Goal: Use online tool/utility: Use online tool/utility

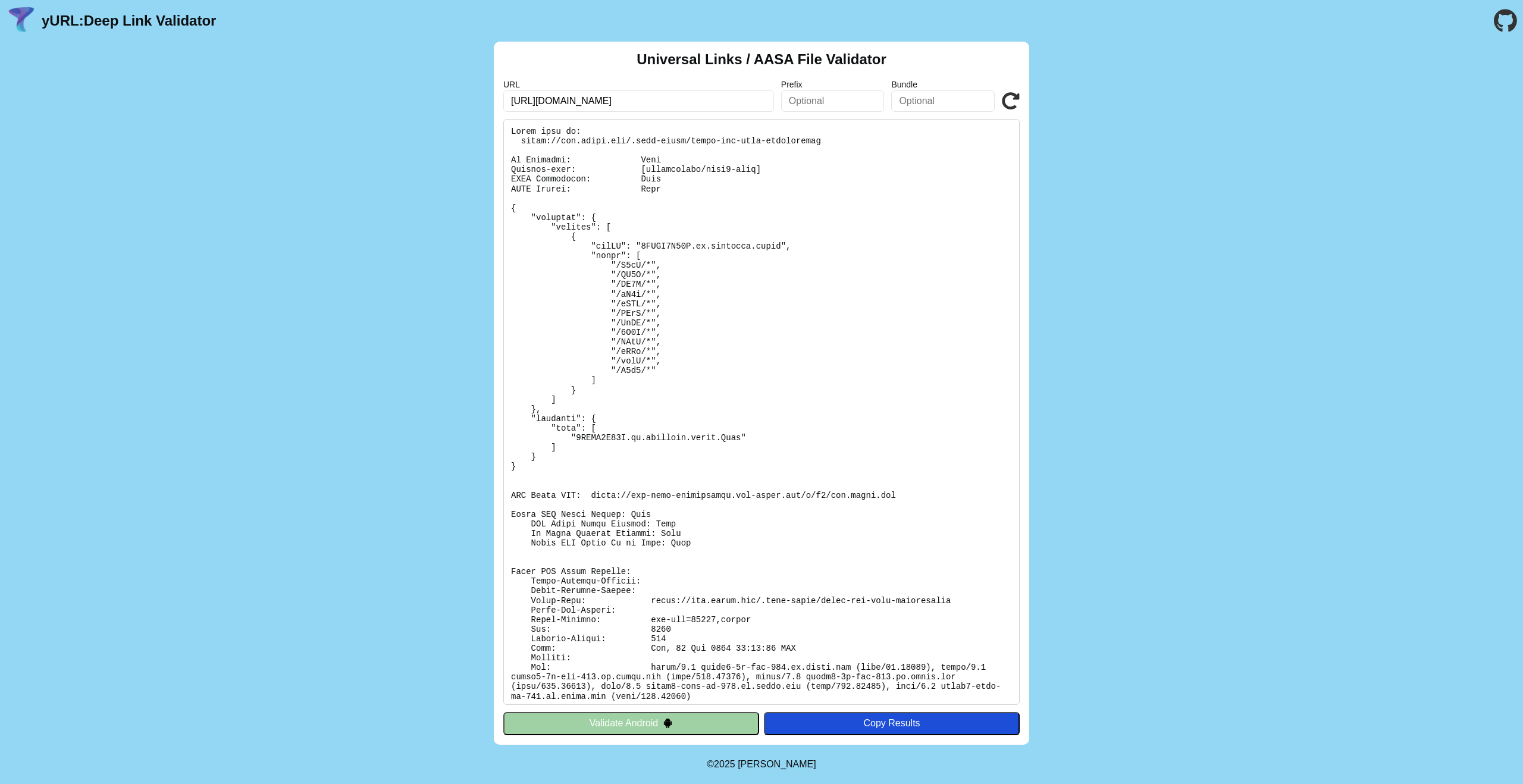
drag, startPoint x: 549, startPoint y: 102, endPoint x: 714, endPoint y: 104, distance: 165.0
click at [714, 104] on input "[URL][DOMAIN_NAME]" at bounding box center [639, 101] width 271 height 21
type input "[URL][DOMAIN_NAME]"
click button "Validate" at bounding box center [0, 0] width 0 height 0
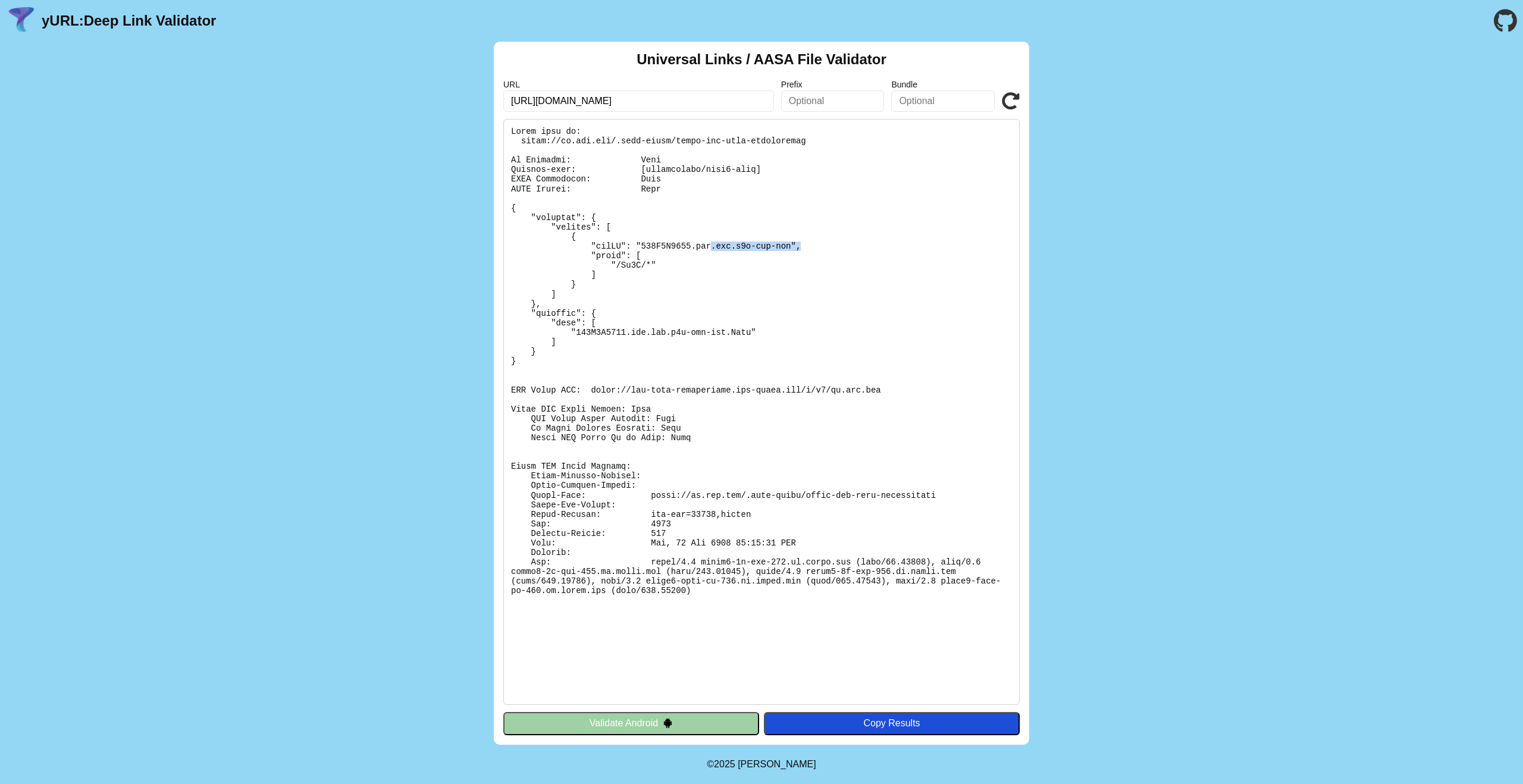
drag, startPoint x: 720, startPoint y: 247, endPoint x: 824, endPoint y: 260, distance: 104.8
click at [840, 244] on pre at bounding box center [762, 412] width 516 height 586
drag, startPoint x: 610, startPoint y: 333, endPoint x: 806, endPoint y: 327, distance: 196.1
click at [786, 329] on pre at bounding box center [762, 412] width 516 height 586
drag, startPoint x: 813, startPoint y: 327, endPoint x: 715, endPoint y: 341, distance: 99.0
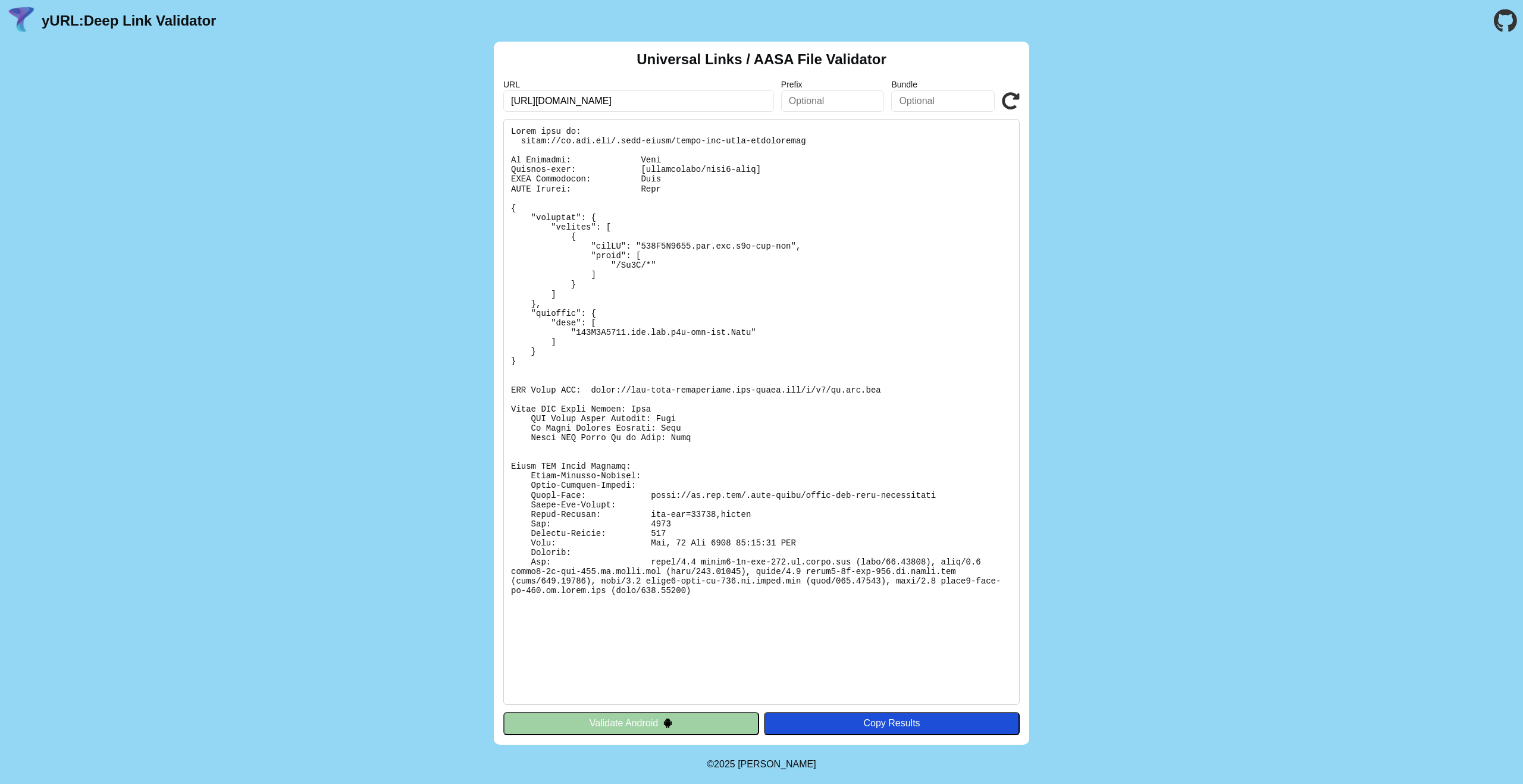
click at [812, 327] on pre at bounding box center [762, 412] width 516 height 586
drag, startPoint x: 570, startPoint y: 332, endPoint x: 766, endPoint y: 329, distance: 196.0
click at [761, 329] on pre at bounding box center [762, 412] width 516 height 586
click at [632, 106] on input "[URL][DOMAIN_NAME]" at bounding box center [639, 101] width 271 height 21
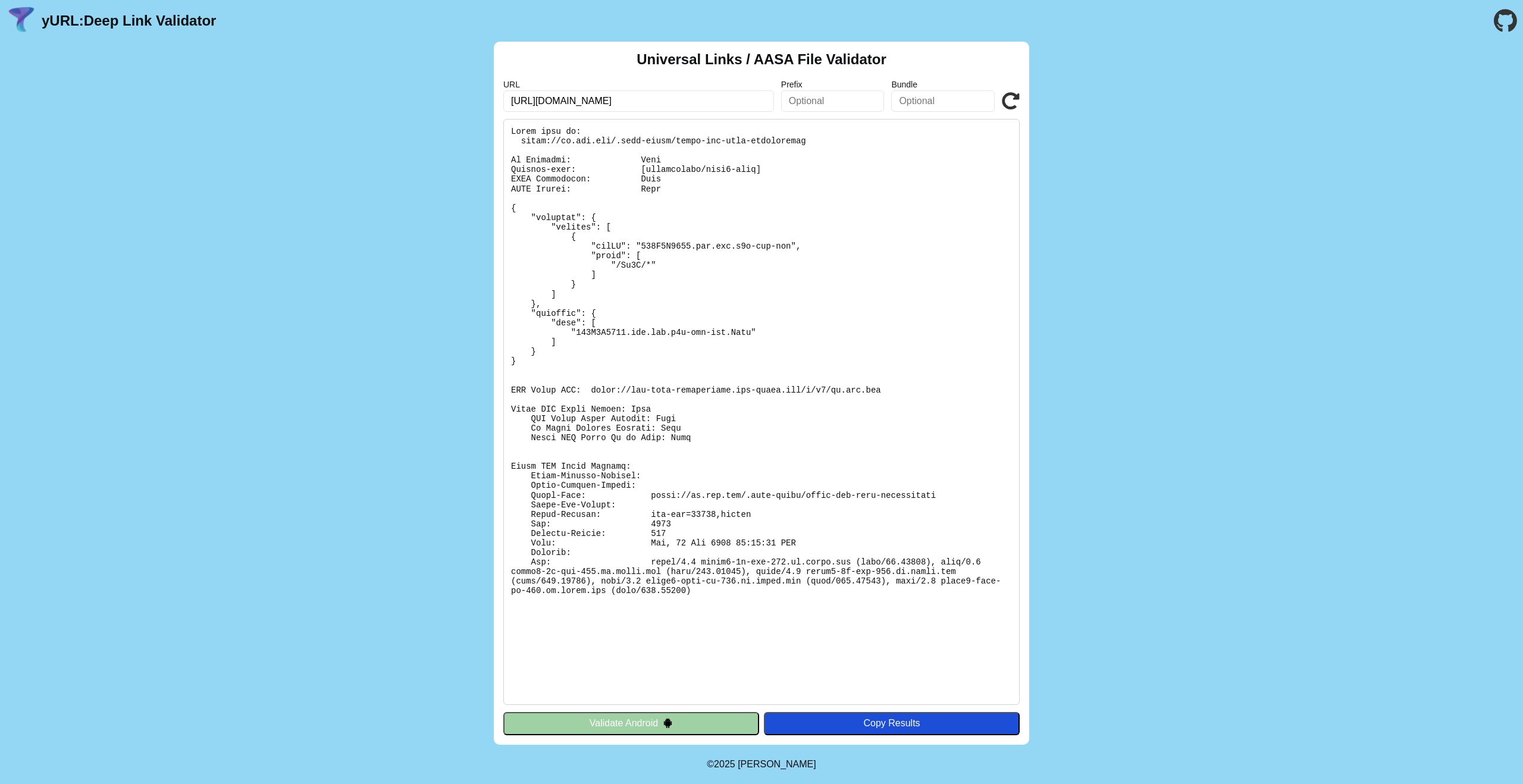
click at [632, 106] on input "[URL][DOMAIN_NAME]" at bounding box center [639, 101] width 271 height 21
paste input "fyers.onelink.me/.well-known/apple-app-site-association"
drag, startPoint x: 584, startPoint y: 101, endPoint x: 808, endPoint y: 105, distance: 224.0
click at [808, 105] on div "URL https://fyers.onelink.me/.well-known/apple-app-site-association Prefix Bund…" at bounding box center [762, 95] width 516 height 32
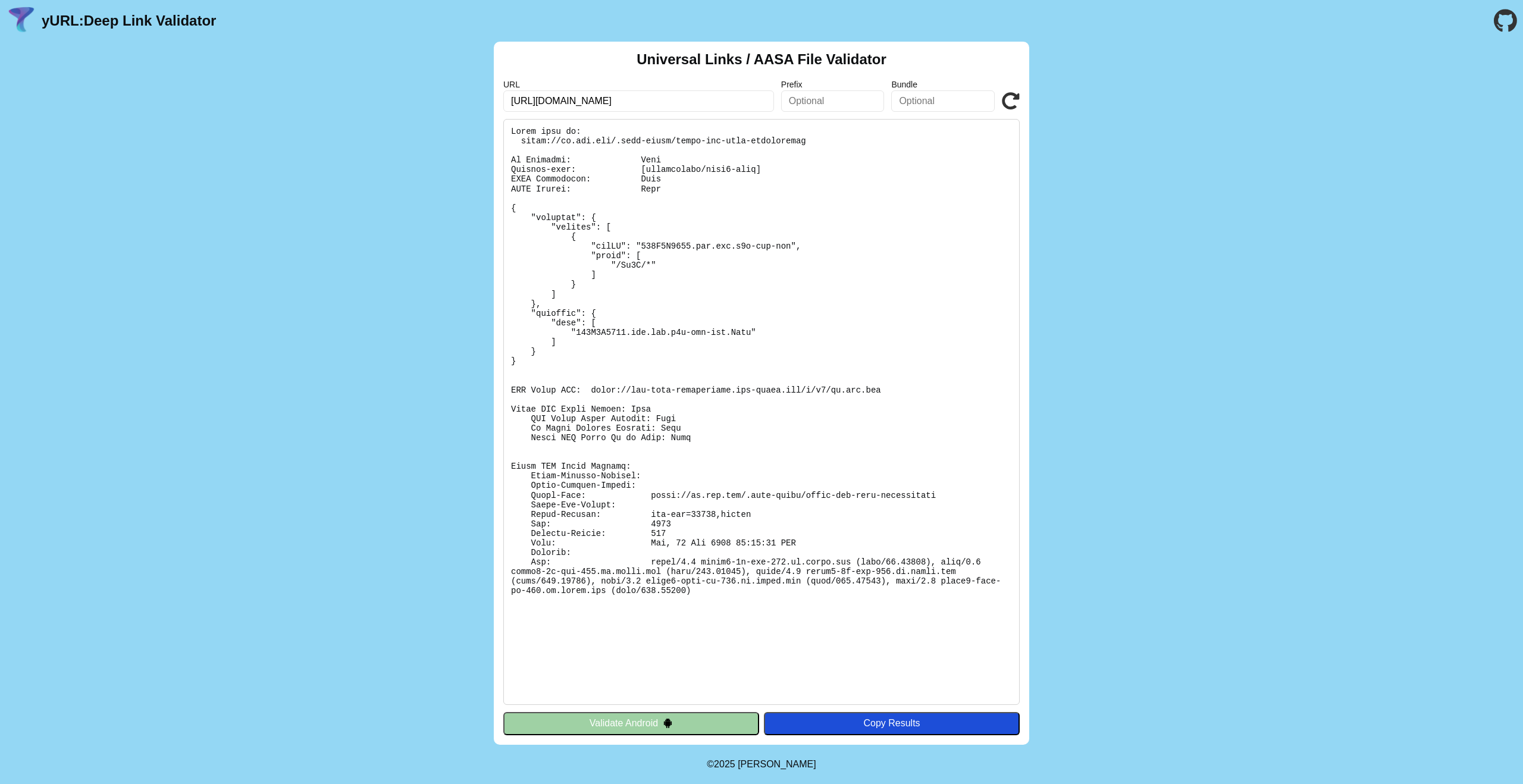
scroll to position [0, 0]
type input "https://fyers.onelink.me"
click button "Validate" at bounding box center [0, 0] width 0 height 0
drag, startPoint x: 640, startPoint y: 244, endPoint x: 807, endPoint y: 267, distance: 168.6
click at [841, 244] on pre at bounding box center [762, 412] width 516 height 586
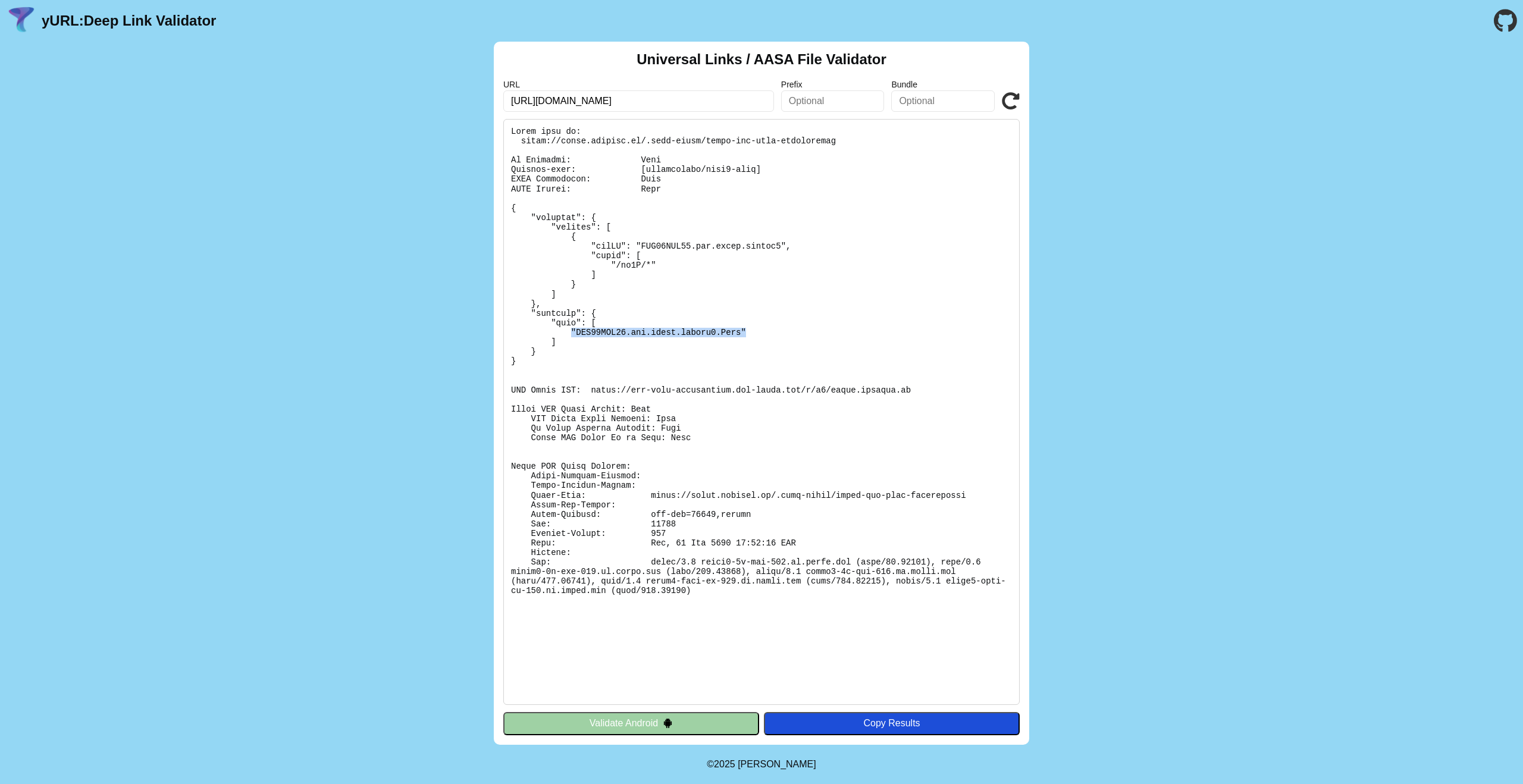
drag, startPoint x: 612, startPoint y: 332, endPoint x: 763, endPoint y: 324, distance: 151.2
click at [751, 327] on pre at bounding box center [762, 412] width 516 height 586
